Goal: Information Seeking & Learning: Learn about a topic

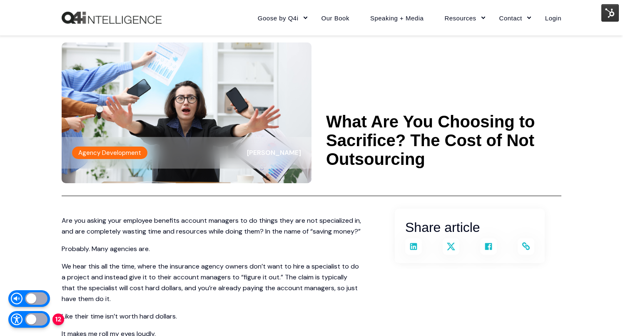
scroll to position [68, 0]
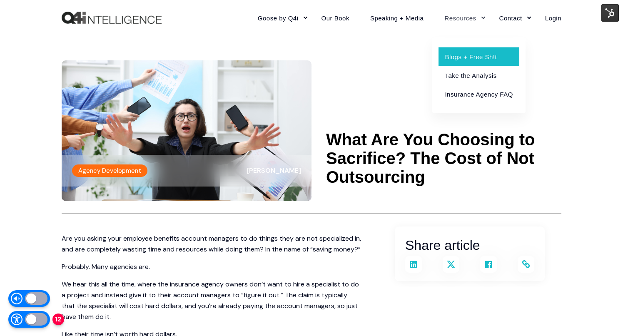
click at [461, 59] on link "Blogs + Free Sh!t" at bounding box center [479, 56] width 80 height 19
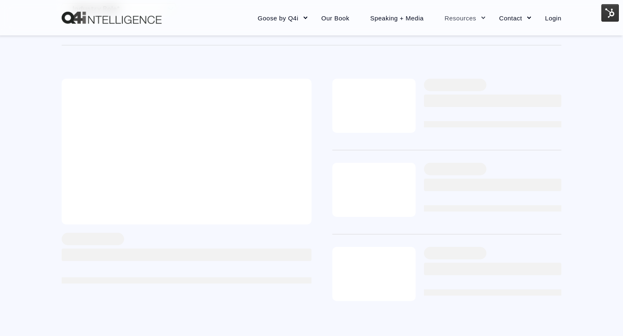
scroll to position [212, 0]
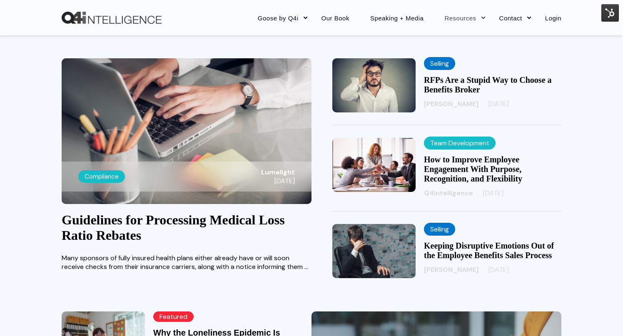
click at [459, 82] on link "RFPs Are a Stupid Way to Choose a Benefits Broker" at bounding box center [488, 84] width 128 height 19
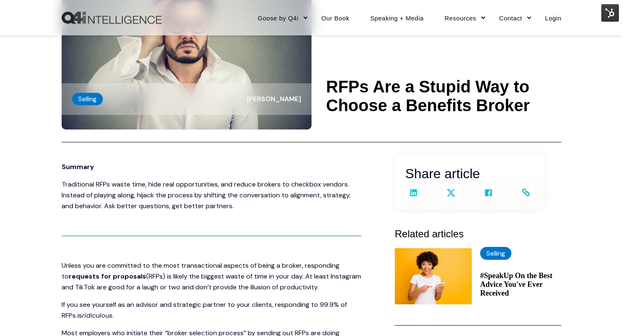
scroll to position [73, 0]
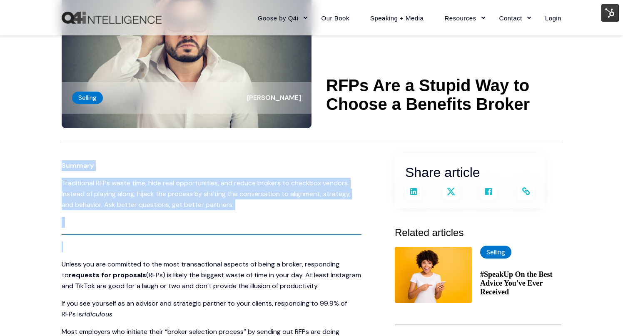
drag, startPoint x: 49, startPoint y: 157, endPoint x: 280, endPoint y: 248, distance: 248.5
copy span "Summary Traditional RFPs waste time, hide real opportunities, and reduce broker…"
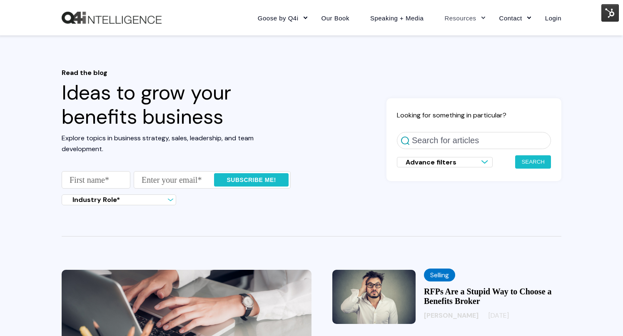
scroll to position [212, 0]
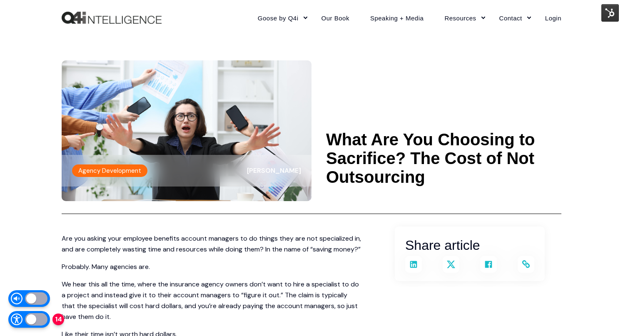
drag, startPoint x: 328, startPoint y: 135, endPoint x: 445, endPoint y: 176, distance: 123.9
click at [445, 176] on h1 "What Are You Choosing to Sacrifice? The Cost of Not Outsourcing" at bounding box center [443, 158] width 235 height 56
copy h1 "What Are You Choosing to Sacrifice? The Cost of Not Outsourcing"
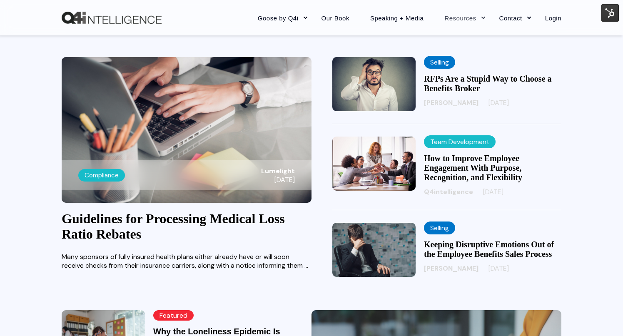
scroll to position [212, 0]
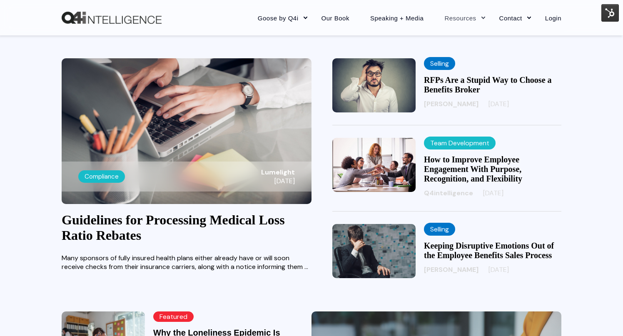
click at [450, 82] on link "RFPs Are a Stupid Way to Choose a Benefits Broker" at bounding box center [488, 84] width 128 height 19
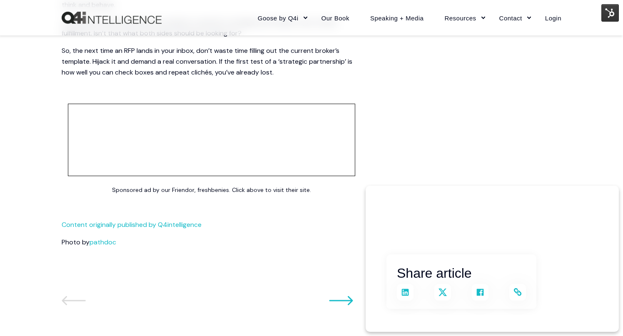
scroll to position [1858, 0]
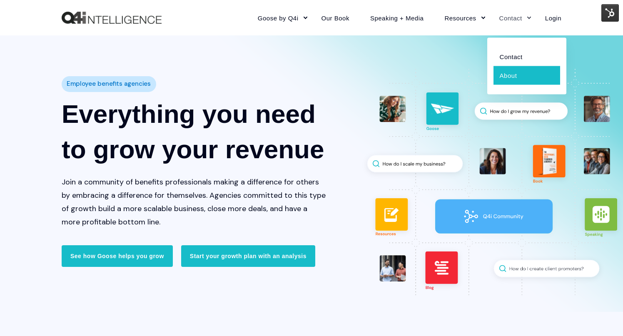
click at [507, 72] on link "About" at bounding box center [527, 75] width 67 height 19
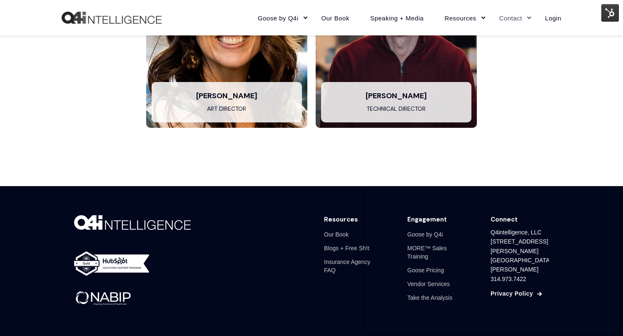
scroll to position [2216, 0]
